Goal: Communication & Community: Share content

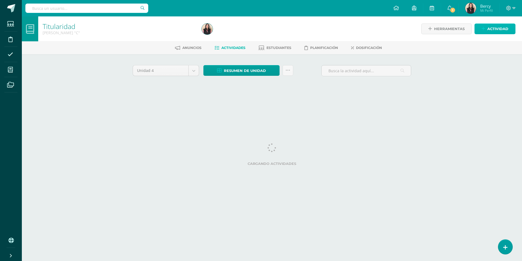
click at [491, 30] on span "Actividad" at bounding box center [498, 29] width 21 height 10
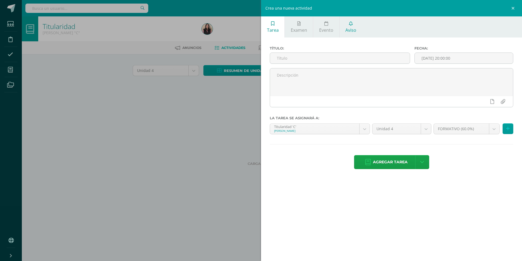
click at [346, 30] on span "Aviso" at bounding box center [351, 30] width 11 height 6
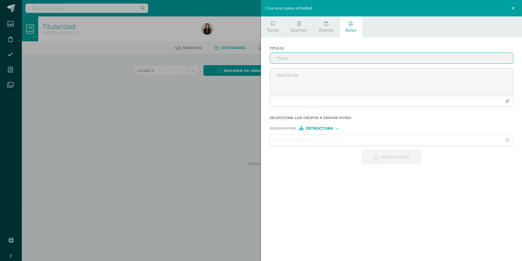
click at [328, 57] on input "Titulo :" at bounding box center [391, 58] width 243 height 11
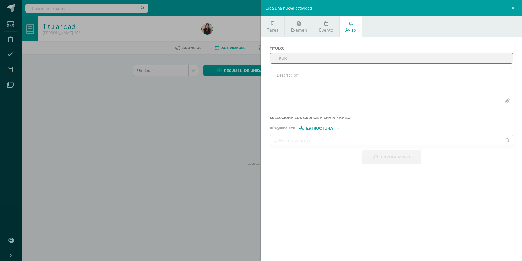
paste input "Reconocimiento a Primer Promedio – Acto Cívico"
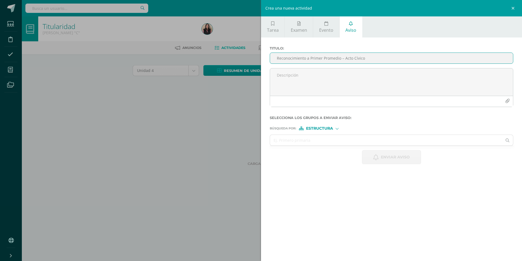
type input "Reconocimiento a Primer Promedio – Acto Cívico"
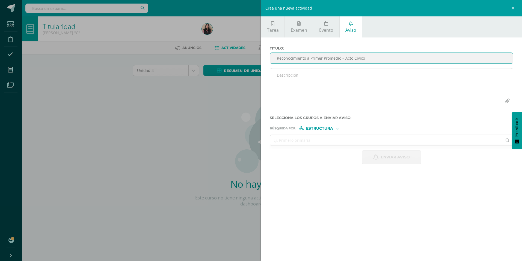
click at [297, 75] on textarea at bounding box center [391, 81] width 243 height 27
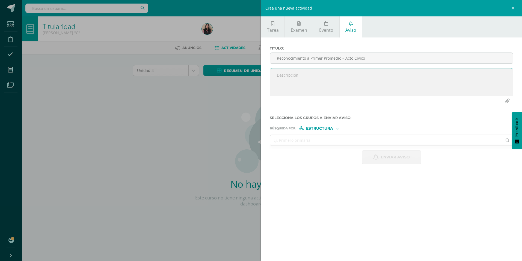
paste textarea "Estimados padres de familia de Diana Sazo: Reciban un cordial saludo. Por este …"
click at [354, 75] on textarea "Estimados padres de familia de Diana Sazo: Reciban un cordial saludo. Por este …" at bounding box center [391, 81] width 243 height 27
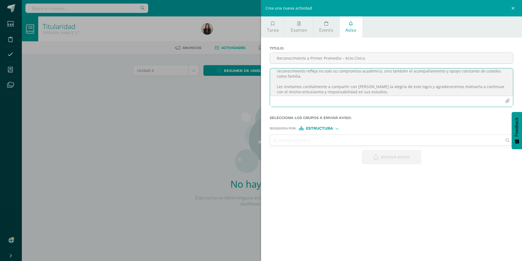
scroll to position [43, 0]
click at [380, 92] on textarea "Estimada familia Sazo Hernández: Reciban un cordial saludo. Por este medio me c…" at bounding box center [391, 81] width 243 height 27
type textarea "Estimada familia Sazo Hernández: Reciban un cordial saludo. Por este medio me c…"
click at [508, 100] on icon "button" at bounding box center [507, 101] width 5 height 5
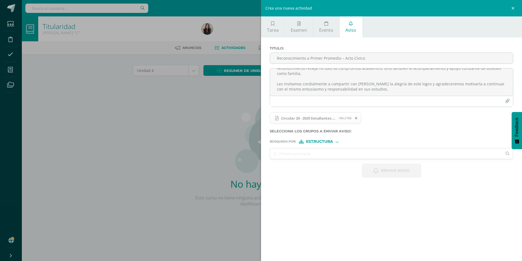
click at [322, 140] on span "Estructura" at bounding box center [319, 141] width 27 height 3
click at [324, 152] on span "Persona" at bounding box center [321, 155] width 44 height 7
click at [315, 152] on input "text" at bounding box center [386, 153] width 232 height 11
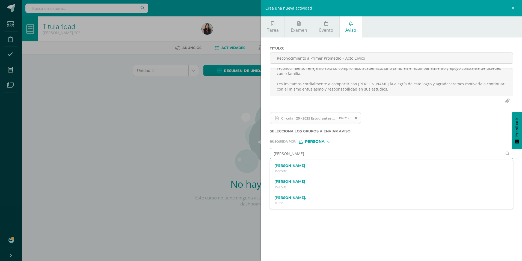
type input "diana sazo"
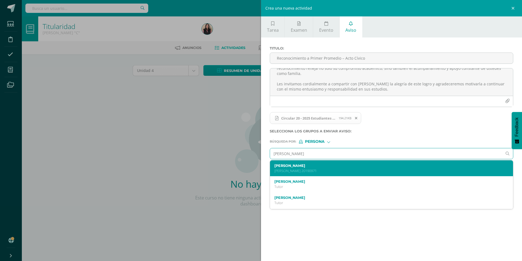
click at [315, 163] on label "Diana Marcela Sazo Hernández" at bounding box center [387, 165] width 224 height 4
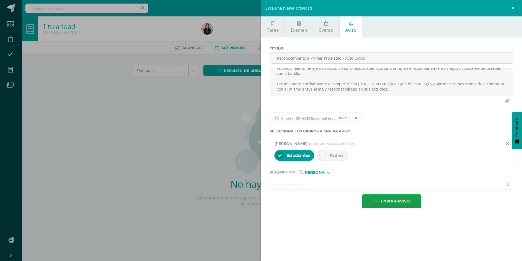
click at [324, 157] on div at bounding box center [324, 155] width 8 height 8
click at [310, 183] on input "text" at bounding box center [386, 184] width 232 height 11
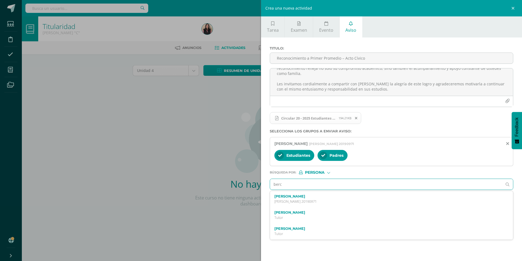
type input "bercy"
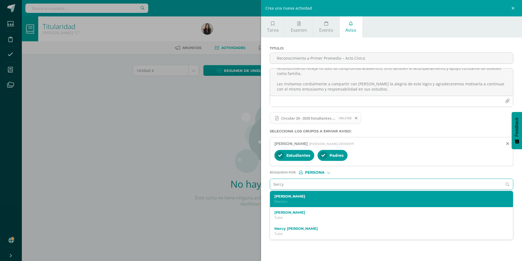
click at [290, 197] on label "[PERSON_NAME]" at bounding box center [387, 196] width 224 height 4
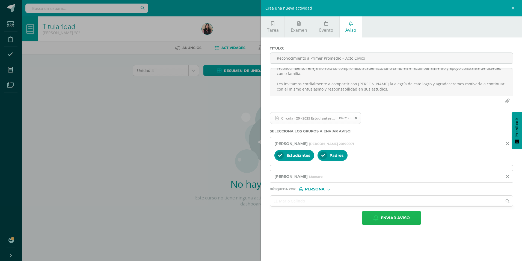
click at [400, 218] on span "Enviar aviso" at bounding box center [395, 217] width 29 height 13
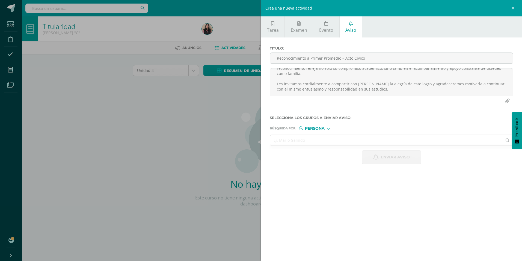
scroll to position [0, 0]
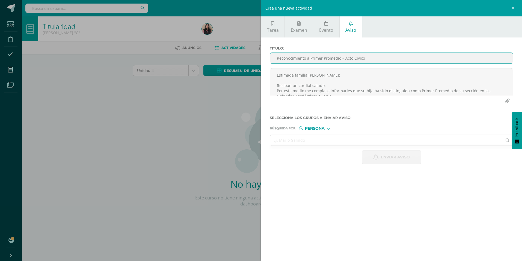
click at [351, 61] on input "Reconocimiento a Primer Promedio – Acto Cívico" at bounding box center [391, 58] width 243 height 11
paste input "Aviso Importante"
type input "Aviso Importante"
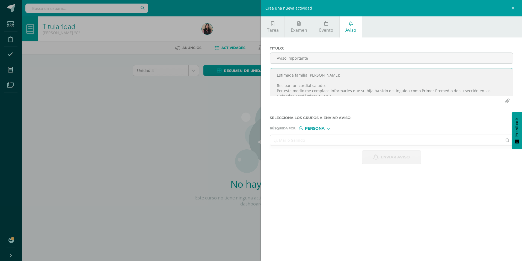
click at [300, 75] on textarea "Estimada familia Sazo Hernández: Reciban un cordial saludo. Por este medio me c…" at bounding box center [391, 81] width 243 height 27
paste textarea "Estudiantes, se les informa que el día 12 se abrirá la plataforma Edoo. Deben c…"
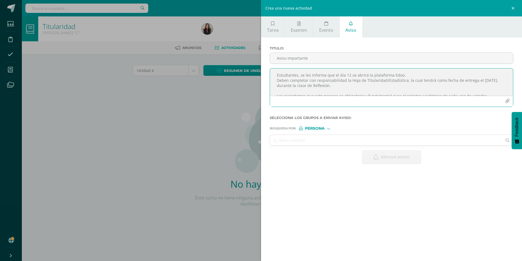
scroll to position [7, 0]
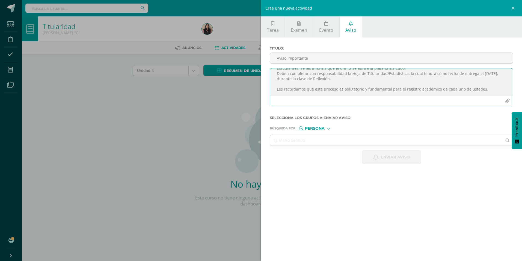
click at [291, 77] on textarea "Estudiantes, se les informa que el día 12 se abrirá la plataforma Edoo. Deben c…" at bounding box center [391, 81] width 243 height 27
click at [380, 92] on textarea "Estudiantes, se les informa que el día 12 se abrirá la plataforma Edoo. Deben c…" at bounding box center [391, 81] width 243 height 27
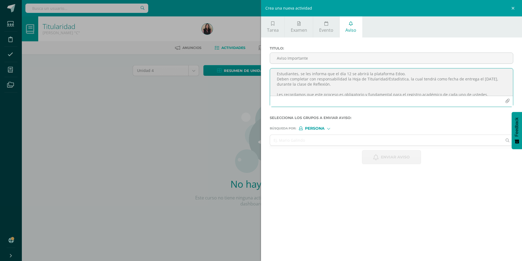
scroll to position [0, 0]
type textarea "Estudiantes, se les informa que el día 12 se abrirá la plataforma Edoo. Deben c…"
click at [329, 128] on div at bounding box center [328, 127] width 3 height 3
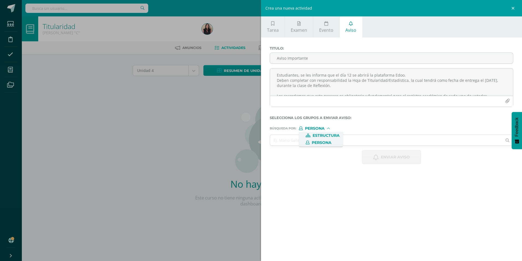
click at [325, 134] on span "Estructura" at bounding box center [326, 135] width 27 height 3
click at [333, 138] on input "text" at bounding box center [386, 140] width 232 height 11
type input "quinto"
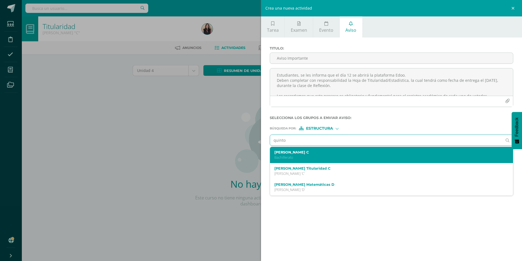
click at [327, 147] on div "Quinto Bachillerato C Bachillerato" at bounding box center [391, 155] width 243 height 16
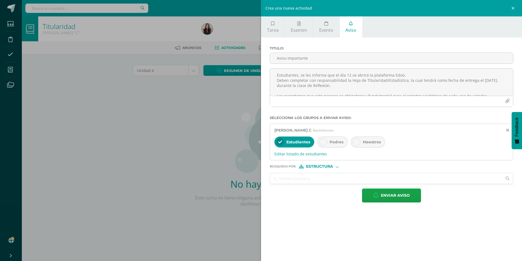
click at [325, 141] on icon at bounding box center [323, 142] width 4 height 4
click at [335, 167] on div "Estructura" at bounding box center [319, 166] width 41 height 4
click at [331, 177] on span "Persona" at bounding box center [321, 180] width 44 height 7
click at [328, 179] on input "text" at bounding box center [386, 178] width 232 height 11
type input "diana"
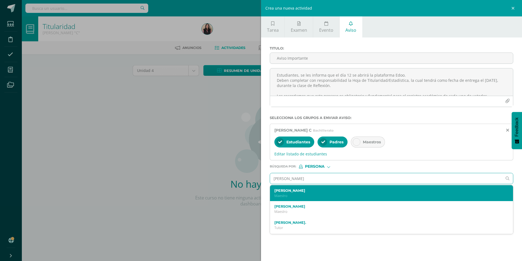
click at [304, 187] on div "Diana Rodríguez Maestro" at bounding box center [391, 193] width 243 height 16
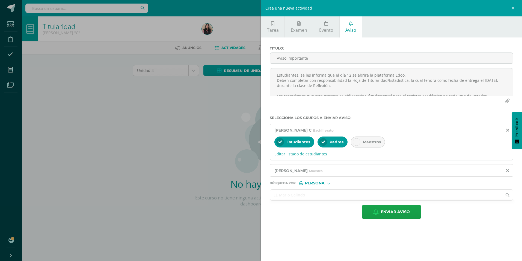
click at [308, 191] on input "text" at bounding box center [386, 194] width 232 height 11
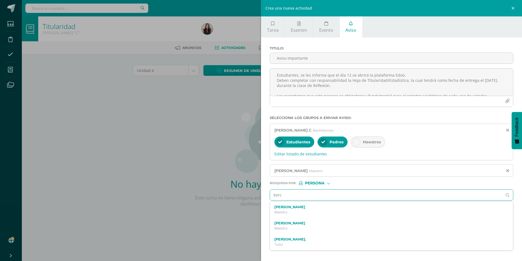
type input "bercy"
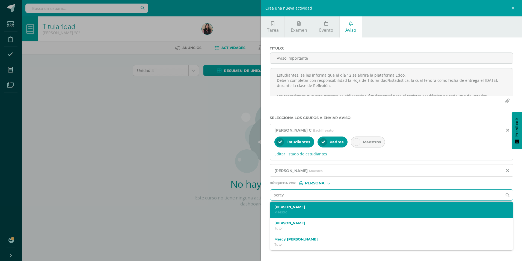
click at [304, 211] on p "Maestro" at bounding box center [387, 212] width 224 height 5
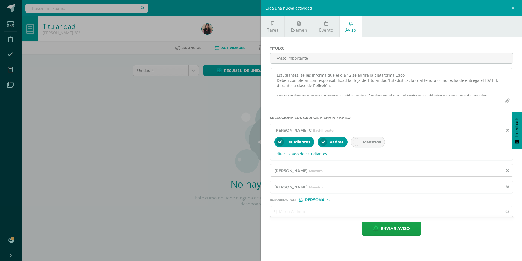
scroll to position [7, 0]
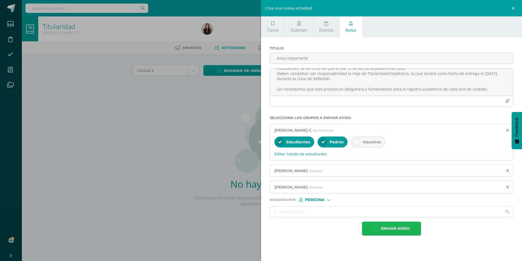
click at [384, 228] on span "Enviar aviso" at bounding box center [395, 228] width 29 height 13
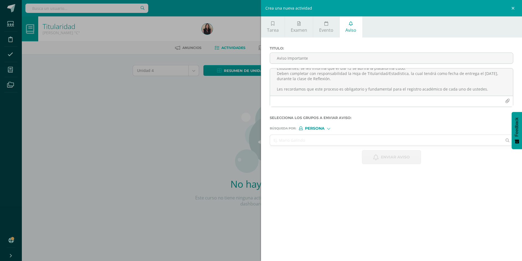
scroll to position [0, 0]
